Goal: Information Seeking & Learning: Learn about a topic

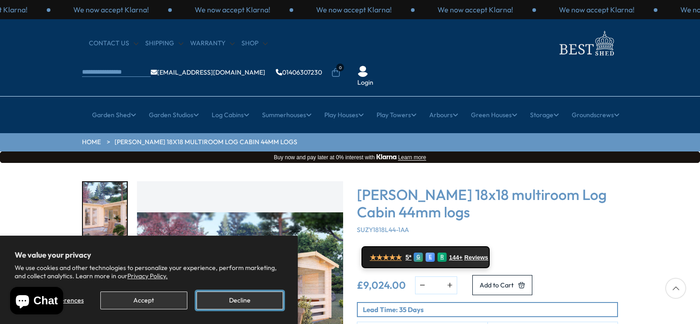
click at [234, 302] on button "Decline" at bounding box center [240, 301] width 87 height 18
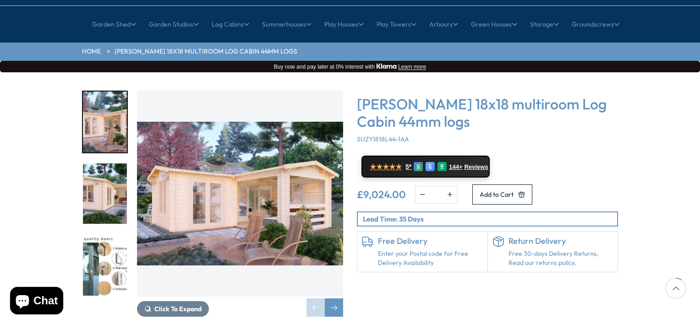
scroll to position [92, 0]
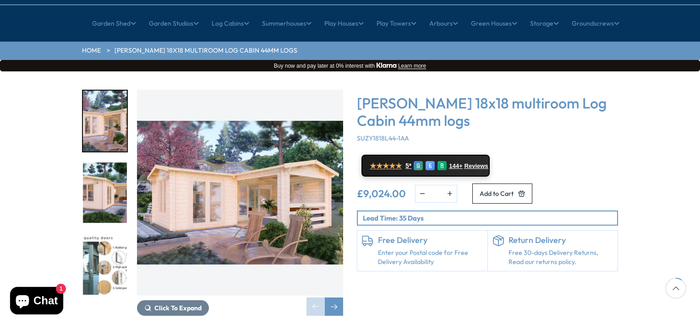
click at [84, 163] on img "2 / 7" at bounding box center [105, 193] width 44 height 61
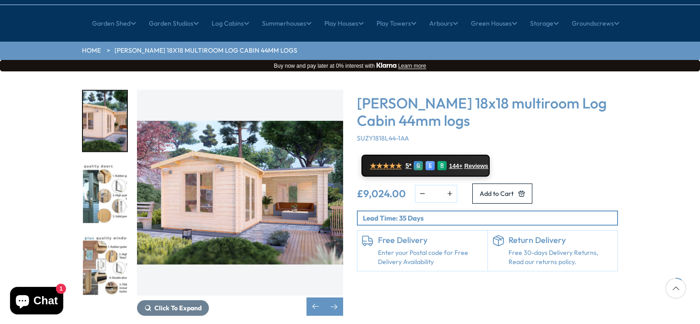
click at [96, 234] on img "4 / 7" at bounding box center [105, 264] width 44 height 61
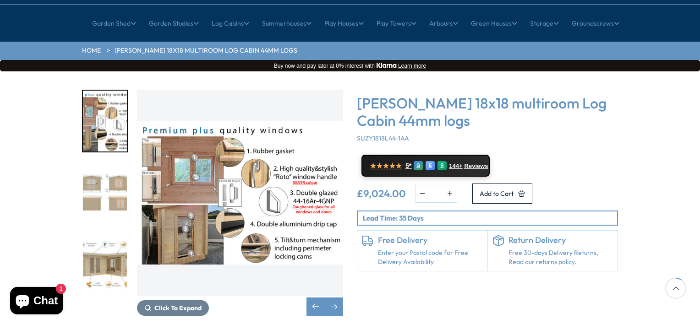
click at [99, 171] on img "5 / 7" at bounding box center [105, 193] width 44 height 61
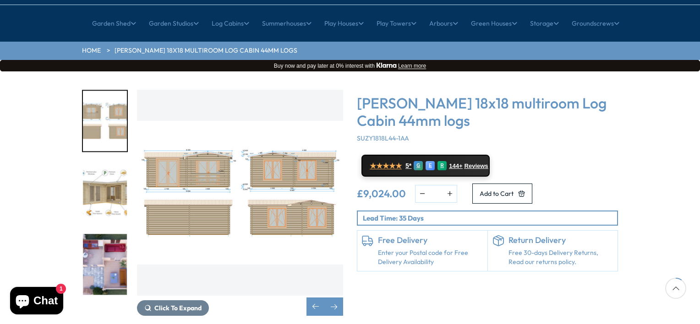
click at [112, 163] on img "6 / 7" at bounding box center [105, 193] width 44 height 61
click at [97, 235] on img "7 / 7" at bounding box center [105, 264] width 44 height 61
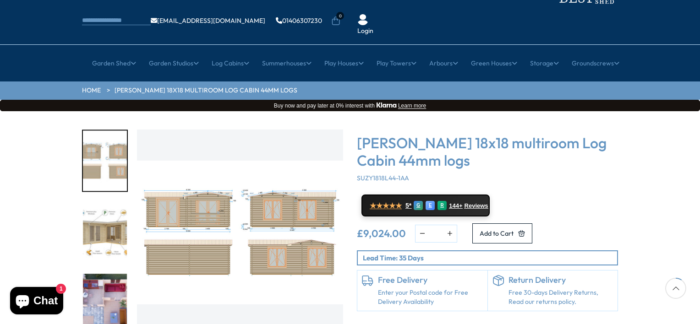
scroll to position [0, 0]
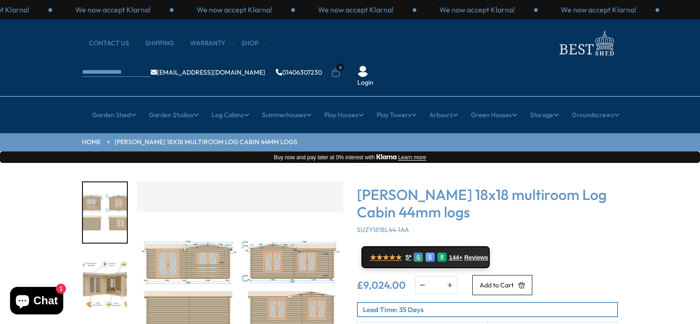
click at [103, 182] on img "5 / 7" at bounding box center [105, 212] width 44 height 61
click at [122, 182] on img "5 / 7" at bounding box center [105, 212] width 44 height 61
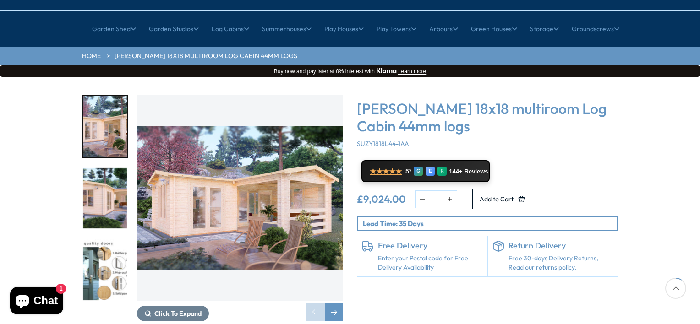
scroll to position [92, 0]
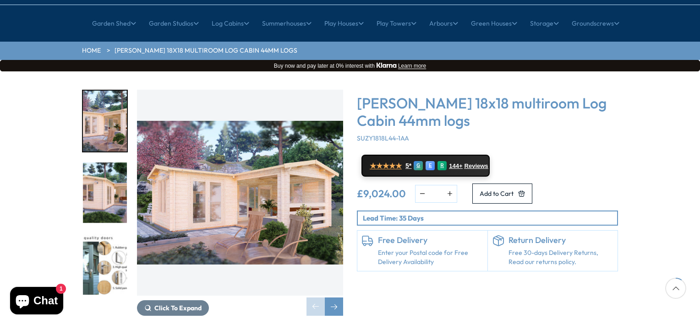
click at [269, 165] on img "1 / 7" at bounding box center [240, 193] width 206 height 206
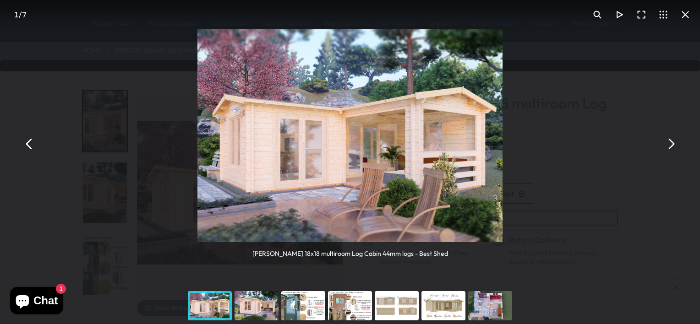
click at [671, 144] on button "You can close this modal content with the ESC key" at bounding box center [671, 144] width 22 height 22
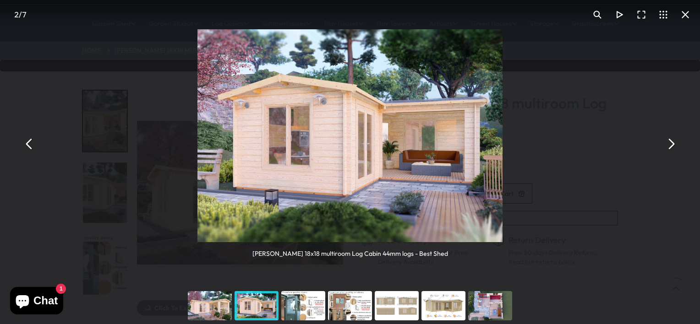
click at [671, 144] on button "You can close this modal content with the ESC key" at bounding box center [671, 144] width 22 height 22
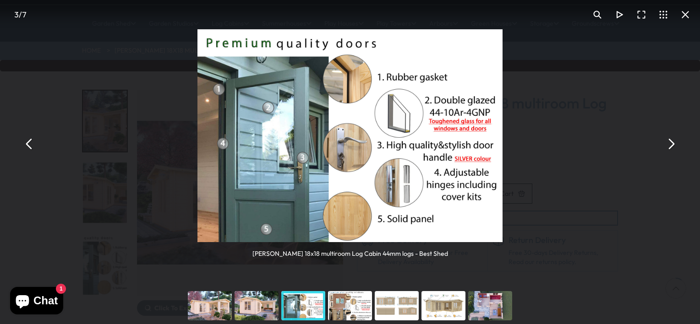
click at [671, 144] on button "You can close this modal content with the ESC key" at bounding box center [671, 144] width 22 height 22
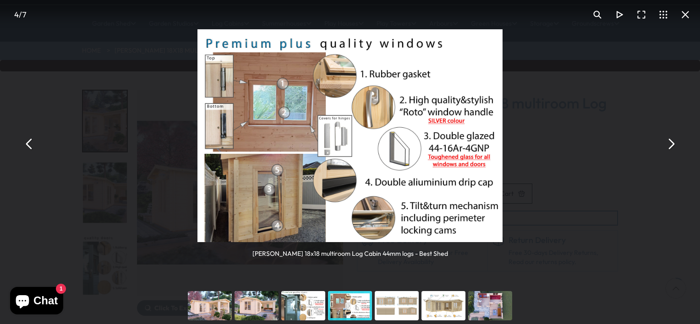
click at [671, 144] on button "You can close this modal content with the ESC key" at bounding box center [671, 144] width 22 height 22
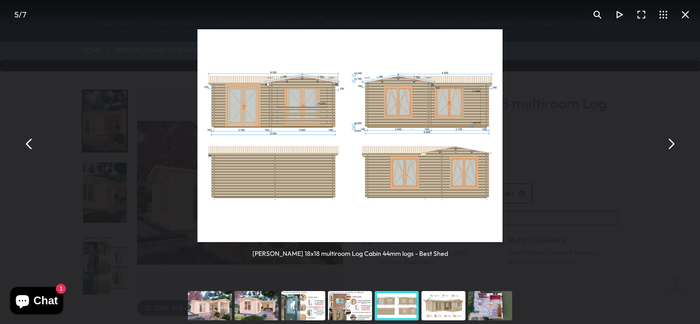
click at [671, 144] on button "You can close this modal content with the ESC key" at bounding box center [671, 144] width 22 height 22
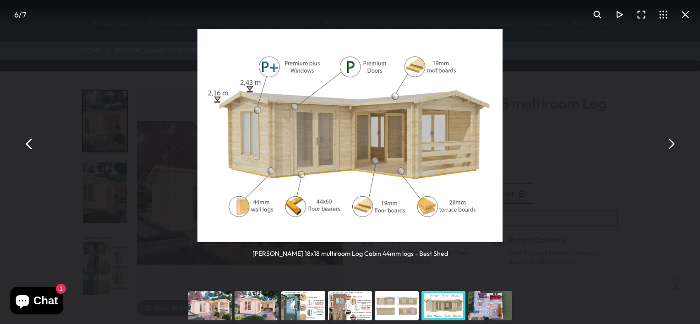
click at [671, 144] on button "You can close this modal content with the ESC key" at bounding box center [671, 144] width 22 height 22
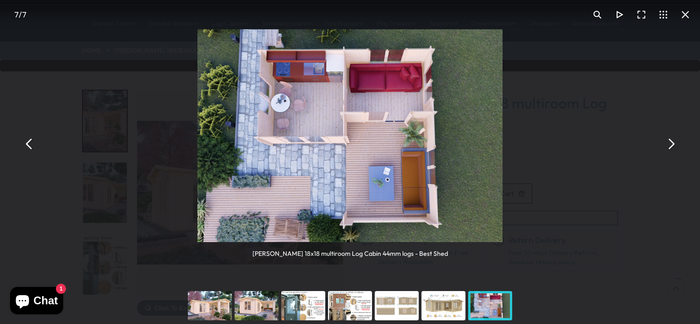
click at [671, 144] on button "You can close this modal content with the ESC key" at bounding box center [671, 144] width 22 height 22
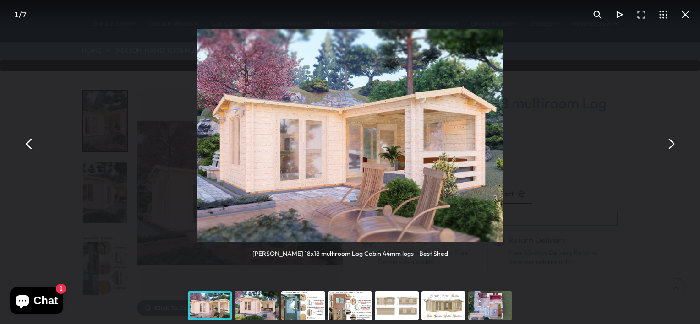
click at [671, 144] on button "You can close this modal content with the ESC key" at bounding box center [671, 144] width 22 height 22
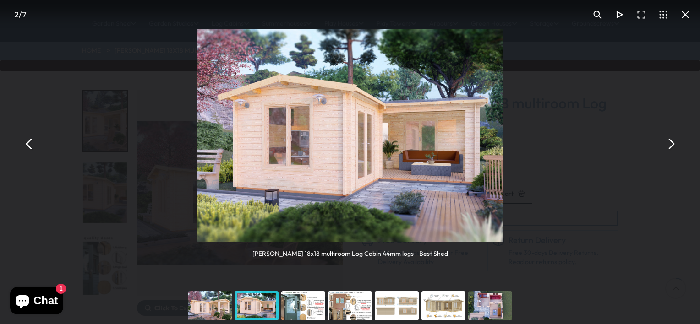
click at [671, 144] on button "You can close this modal content with the ESC key" at bounding box center [671, 144] width 22 height 22
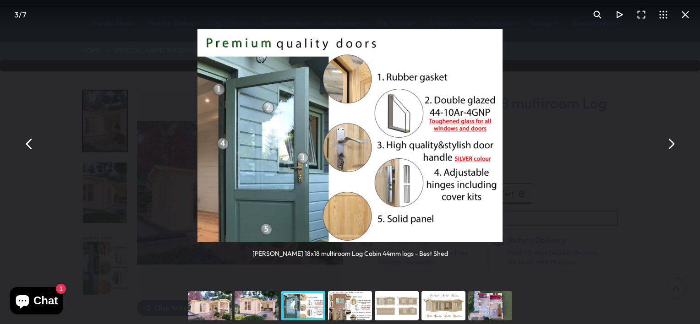
click at [671, 144] on button "You can close this modal content with the ESC key" at bounding box center [671, 144] width 22 height 22
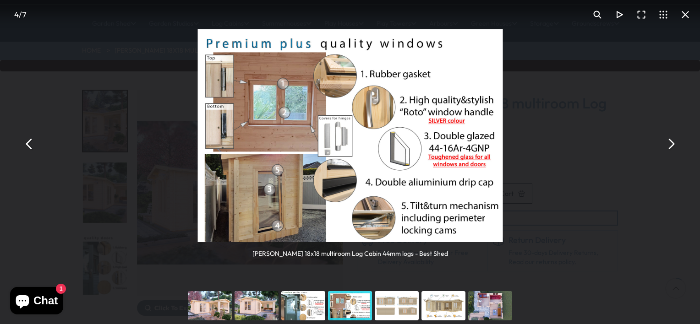
click at [671, 144] on button "You can close this modal content with the ESC key" at bounding box center [671, 144] width 22 height 22
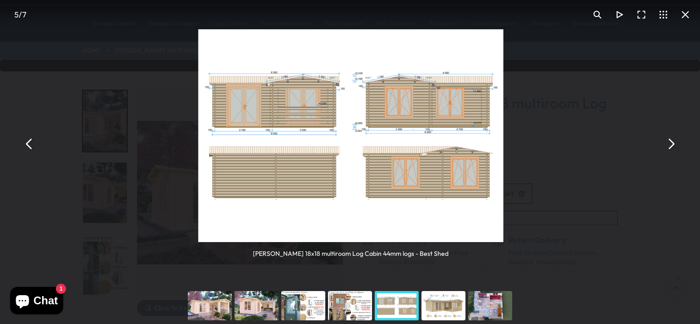
click at [671, 144] on button "You can close this modal content with the ESC key" at bounding box center [671, 144] width 22 height 22
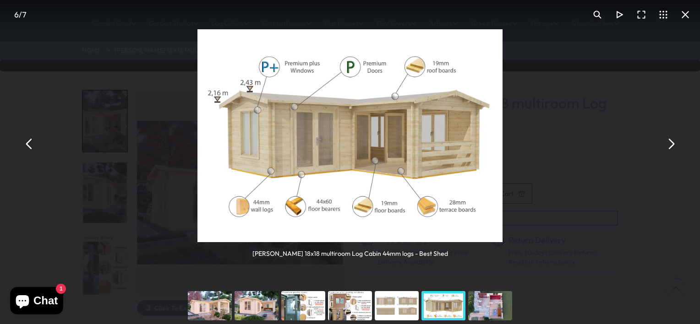
click at [671, 144] on button "You can close this modal content with the ESC key" at bounding box center [671, 144] width 22 height 22
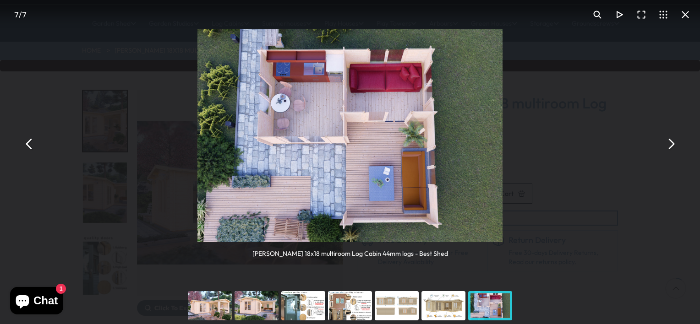
click at [671, 144] on button "You can close this modal content with the ESC key" at bounding box center [671, 144] width 22 height 22
